Goal: Find specific page/section: Find specific page/section

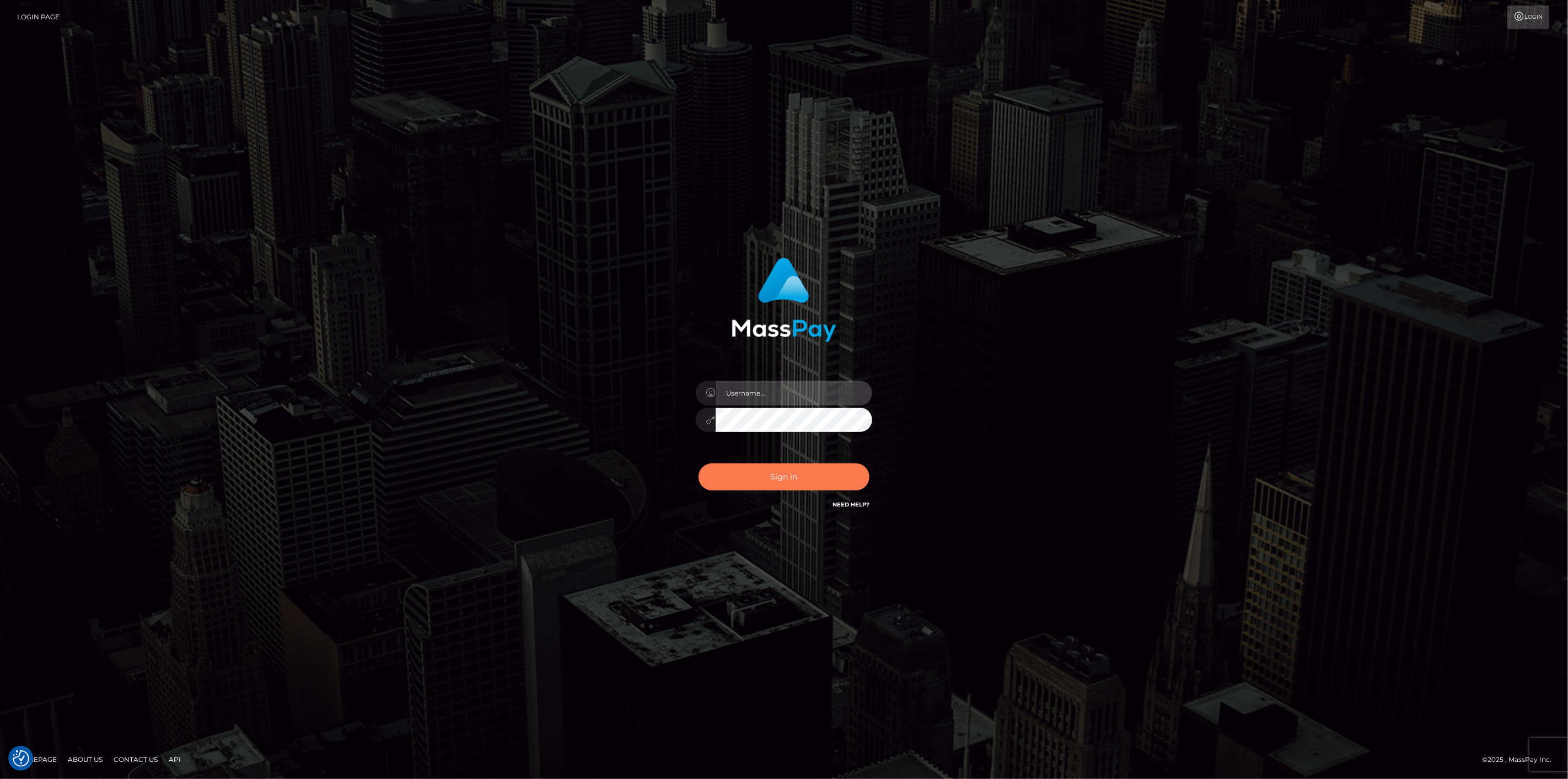
type input "scott.cm"
drag, startPoint x: 819, startPoint y: 472, endPoint x: 815, endPoint y: 465, distance: 8.1
click at [819, 472] on button "Sign in" at bounding box center [784, 477] width 171 height 27
type input "scott.cm"
click at [821, 476] on button "Sign in" at bounding box center [784, 477] width 171 height 27
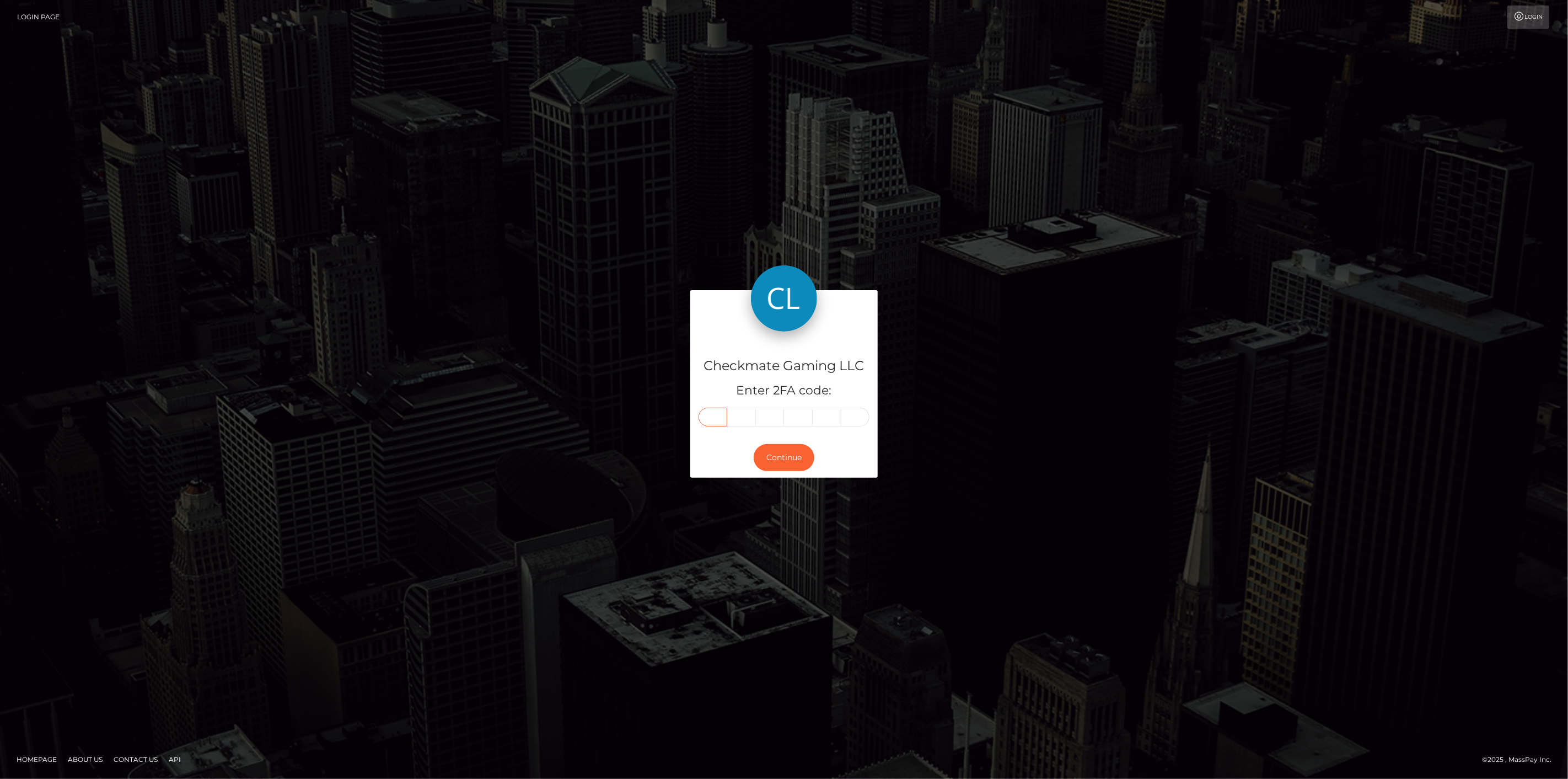
click at [711, 413] on input "text" at bounding box center [713, 417] width 28 height 18
type input "5"
type input "2"
type input "7"
type input "4"
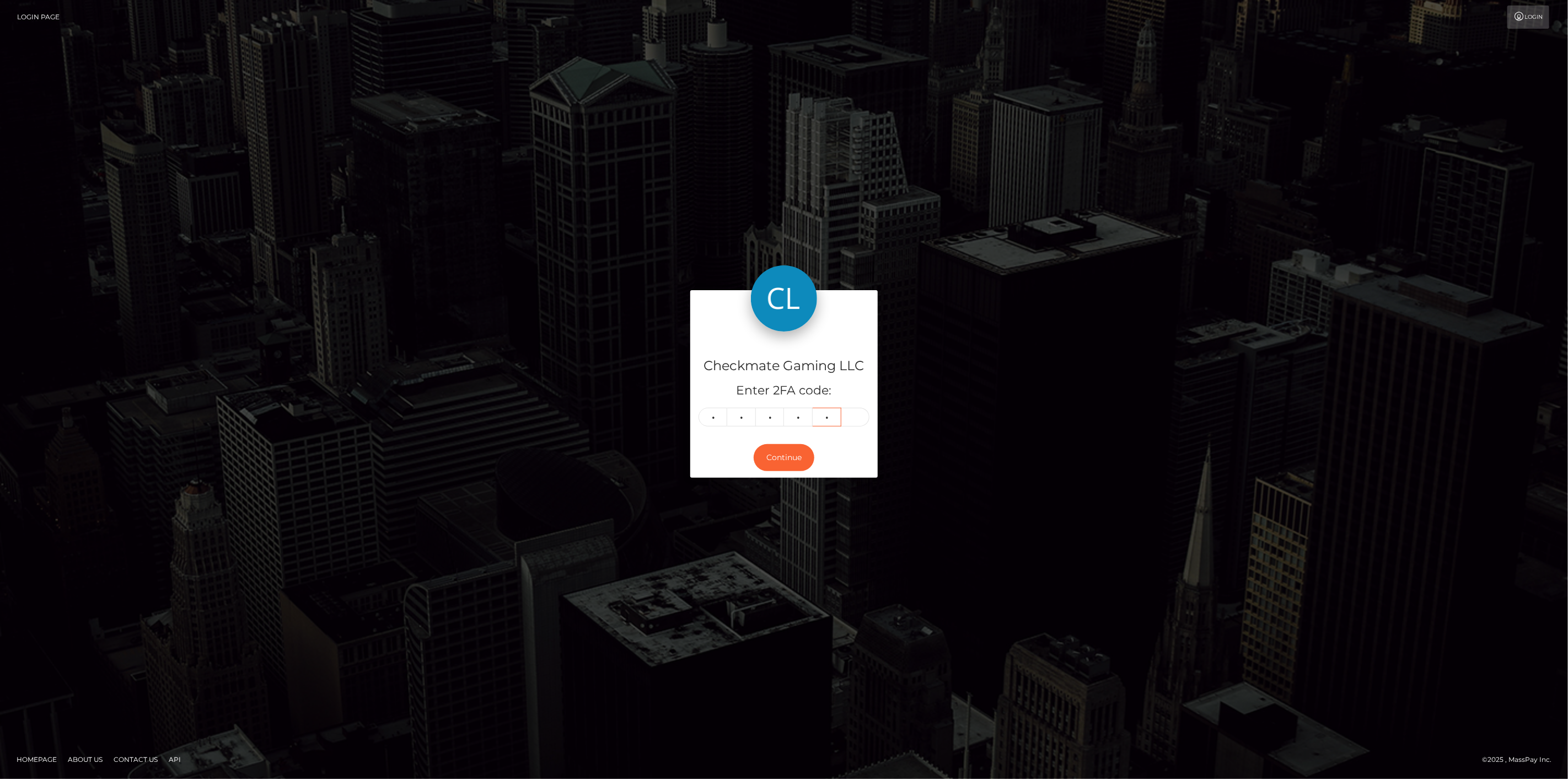
type input "2"
type input "1"
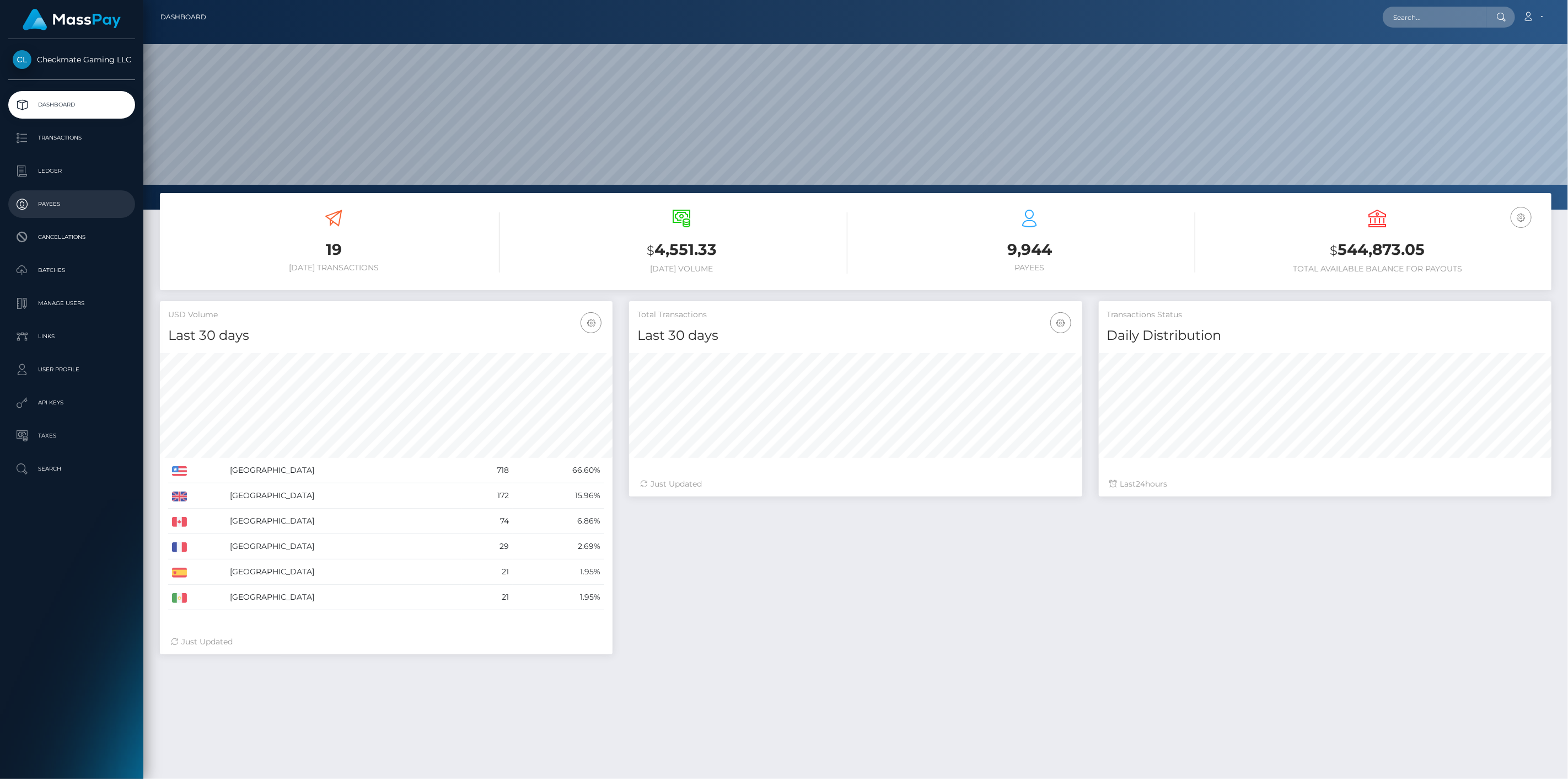
scroll to position [195, 453]
click at [70, 211] on p "Payees" at bounding box center [72, 203] width 118 height 16
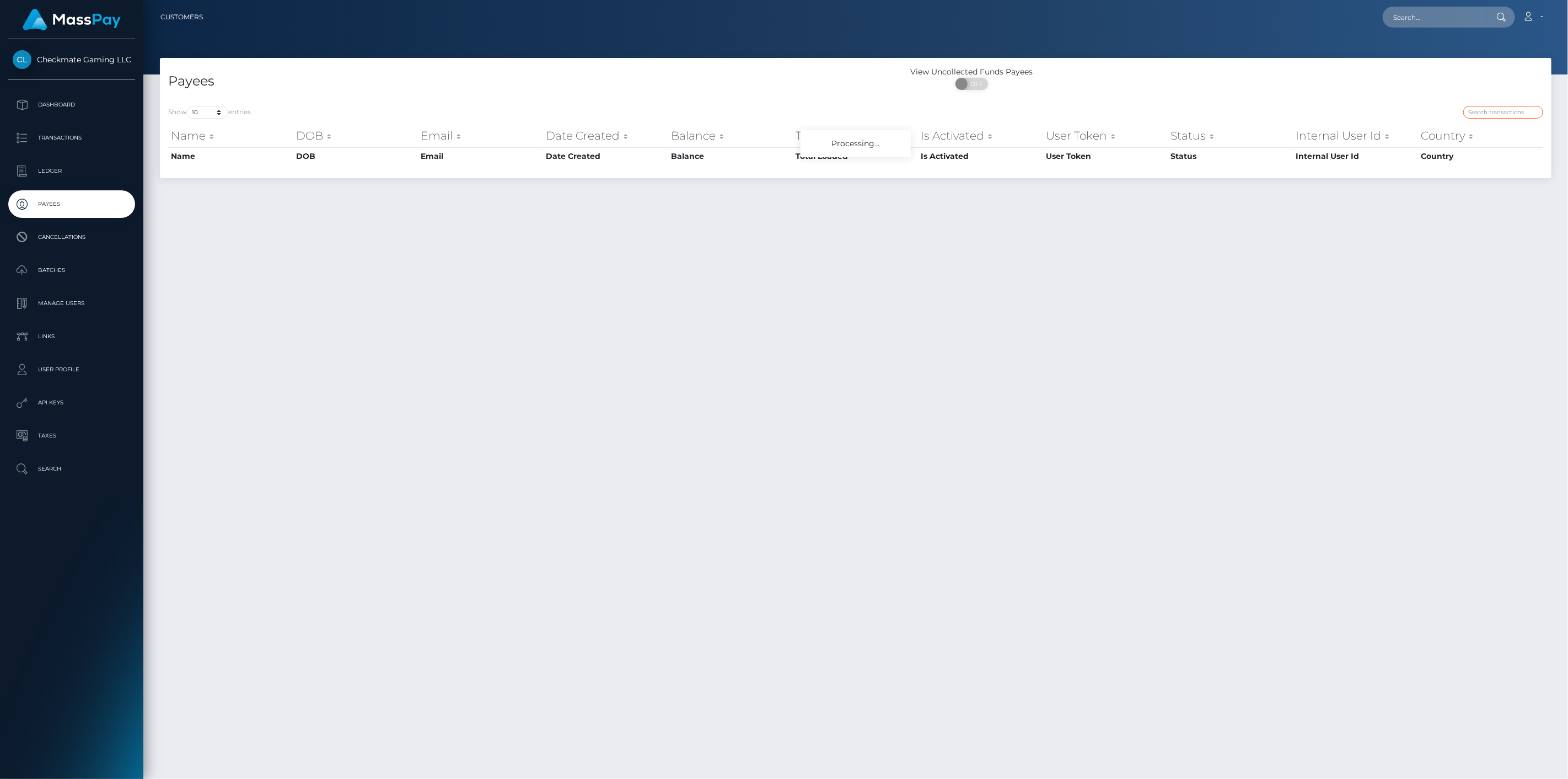
paste input "1419371"
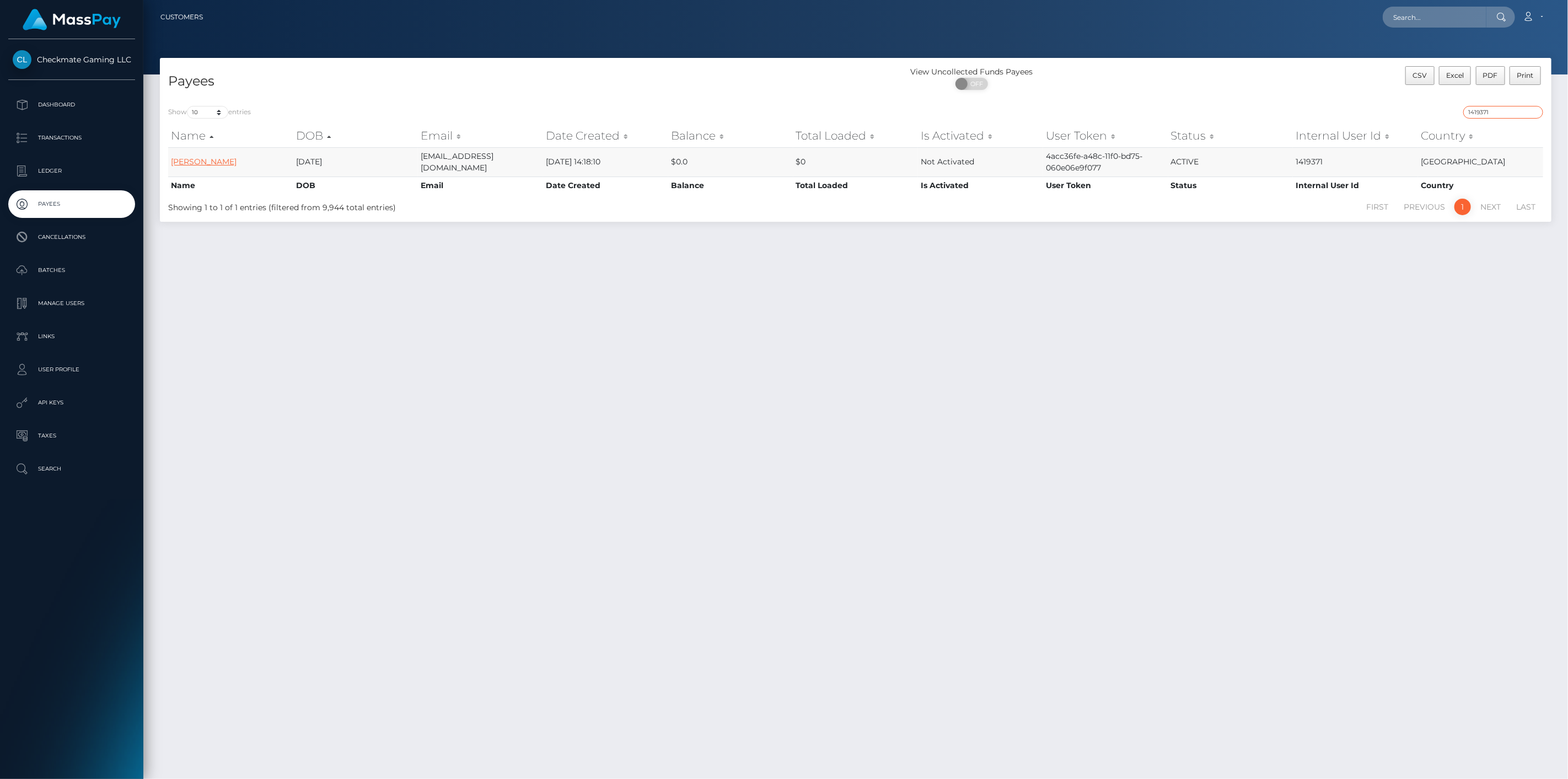
type input "1419371"
click at [205, 157] on link "[PERSON_NAME]" at bounding box center [203, 161] width 65 height 10
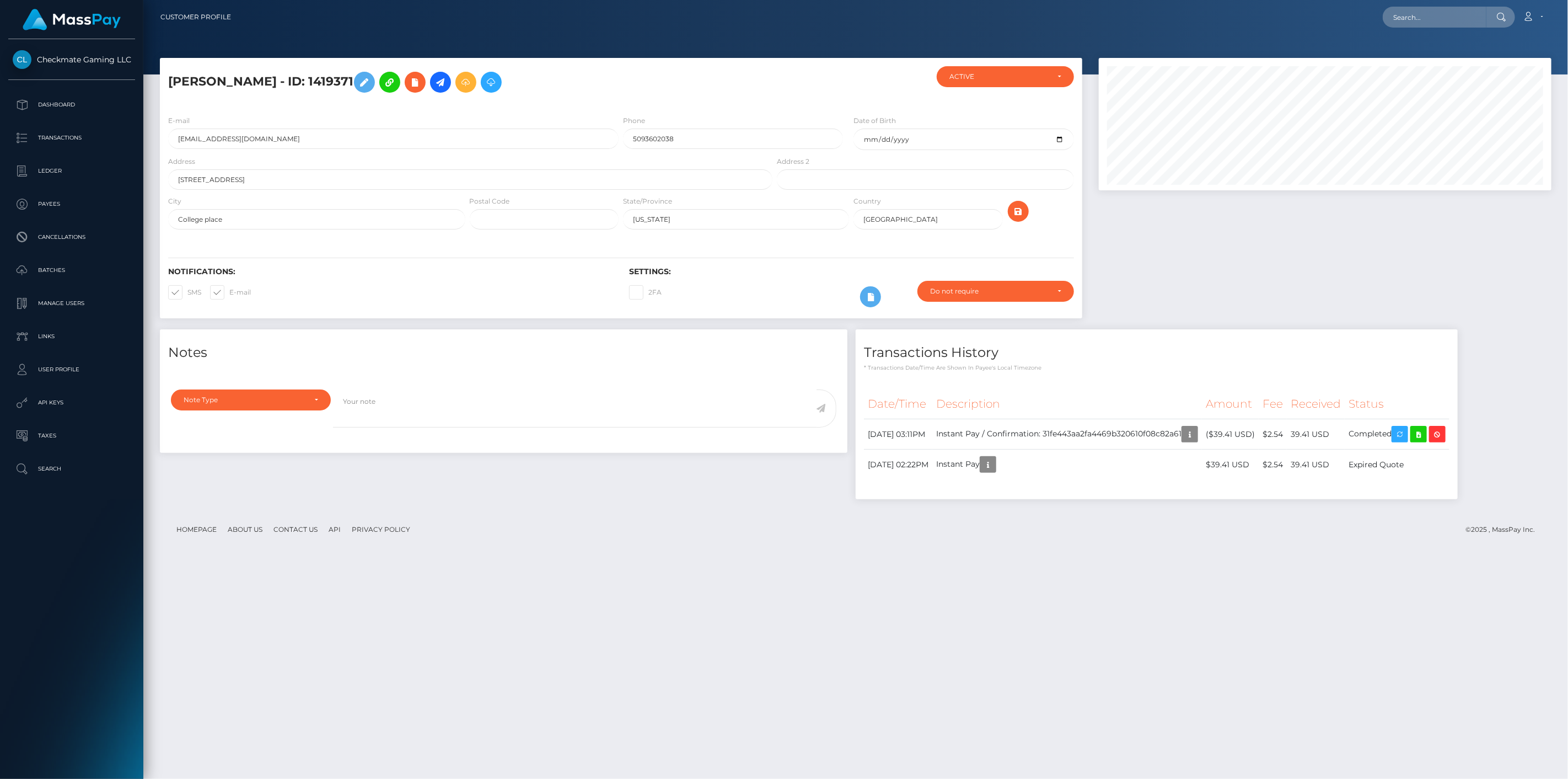
scroll to position [132, 453]
